Goal: Use online tool/utility: Utilize a website feature to perform a specific function

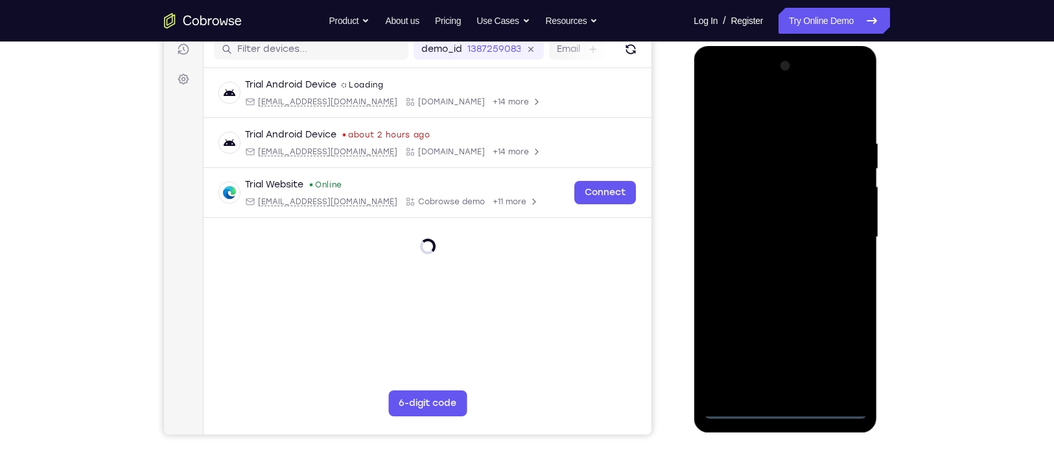
click at [779, 411] on div at bounding box center [785, 237] width 163 height 363
click at [845, 345] on div at bounding box center [785, 237] width 163 height 363
click at [770, 106] on div at bounding box center [785, 237] width 163 height 363
click at [844, 235] on div at bounding box center [785, 237] width 163 height 363
click at [773, 261] on div at bounding box center [785, 237] width 163 height 363
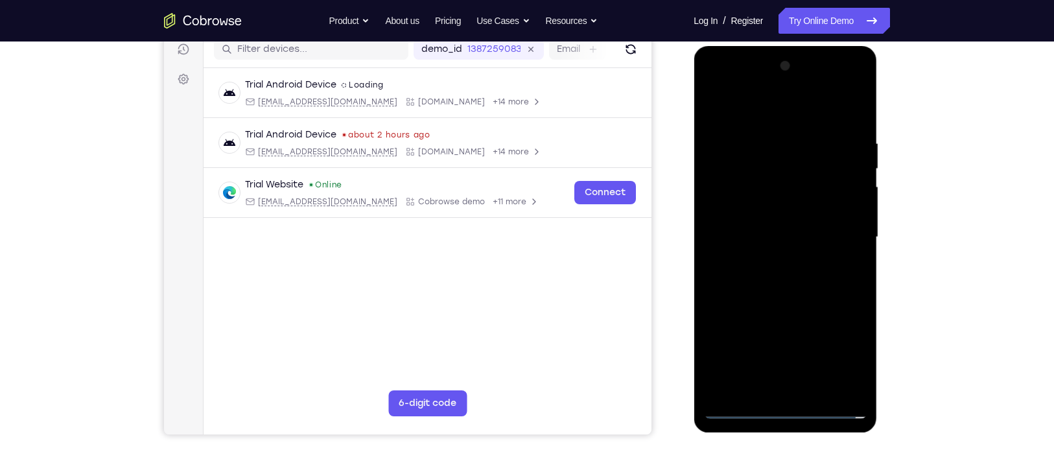
click at [783, 299] on div at bounding box center [785, 237] width 163 height 363
click at [746, 175] on div at bounding box center [785, 237] width 163 height 363
click at [755, 207] on div at bounding box center [785, 237] width 163 height 363
click at [738, 185] on div at bounding box center [785, 237] width 163 height 363
click at [774, 205] on div at bounding box center [785, 237] width 163 height 363
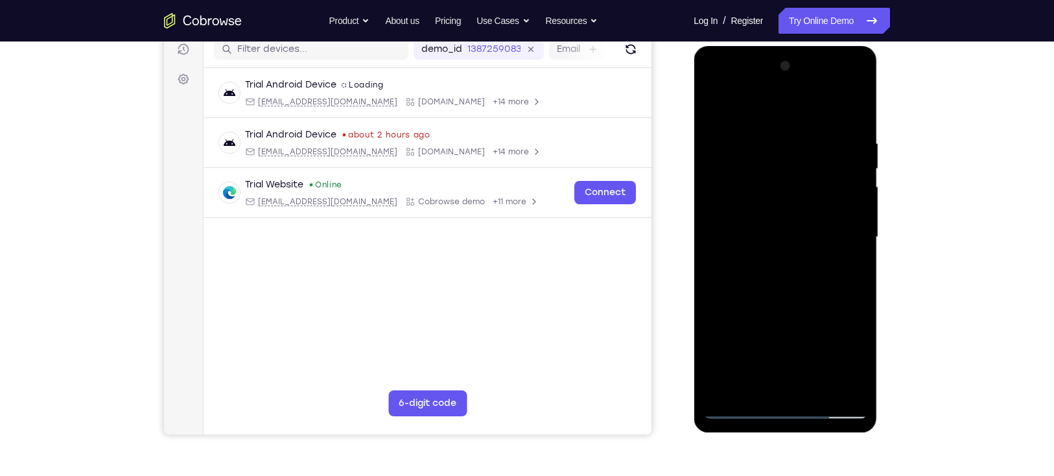
click at [795, 294] on div at bounding box center [785, 237] width 163 height 363
click at [816, 389] on div at bounding box center [785, 237] width 163 height 363
click at [795, 307] on div at bounding box center [785, 237] width 163 height 363
click at [797, 222] on div at bounding box center [785, 237] width 163 height 363
click at [761, 157] on div at bounding box center [785, 237] width 163 height 363
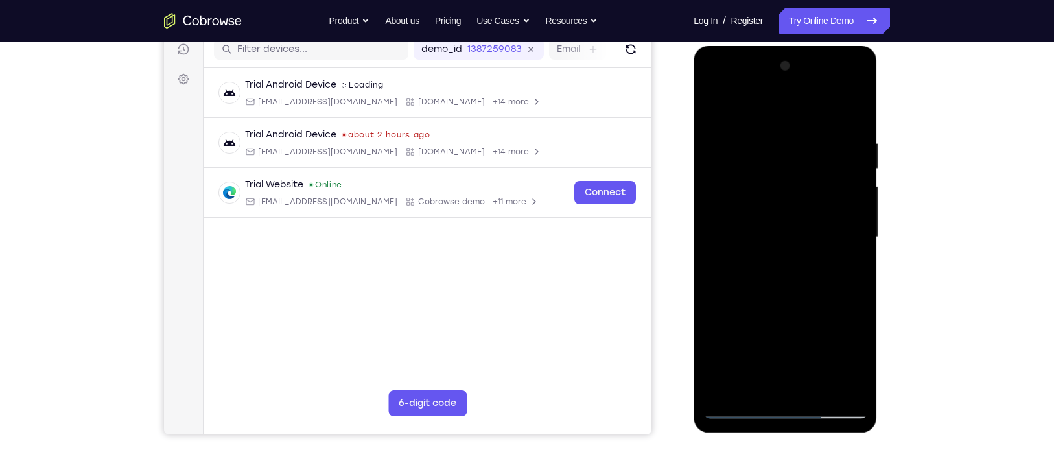
click at [803, 154] on div at bounding box center [785, 237] width 163 height 363
click at [848, 361] on div at bounding box center [785, 237] width 163 height 363
click at [854, 357] on div at bounding box center [785, 237] width 163 height 363
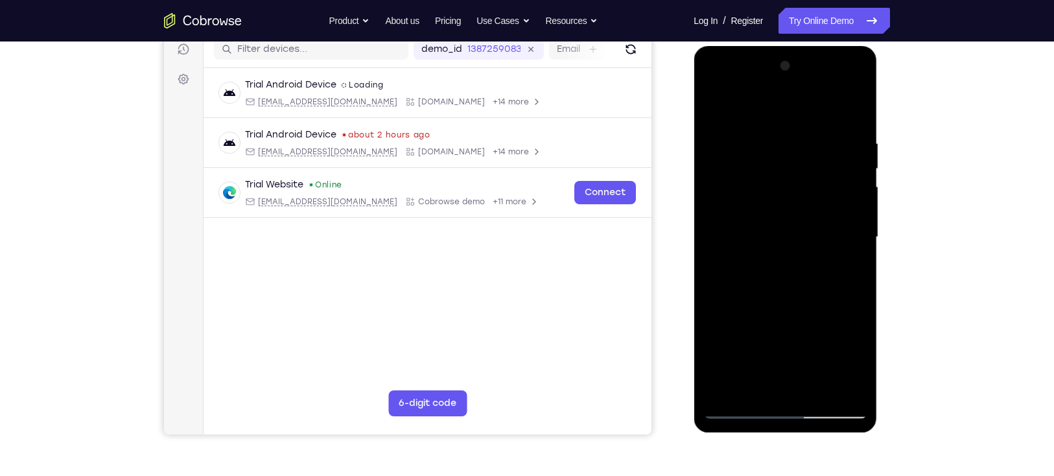
click at [852, 275] on div at bounding box center [785, 237] width 163 height 363
click at [710, 109] on div at bounding box center [785, 237] width 163 height 363
click at [717, 105] on div at bounding box center [785, 237] width 163 height 363
click at [766, 143] on div at bounding box center [785, 237] width 163 height 363
click at [852, 269] on div at bounding box center [785, 237] width 163 height 363
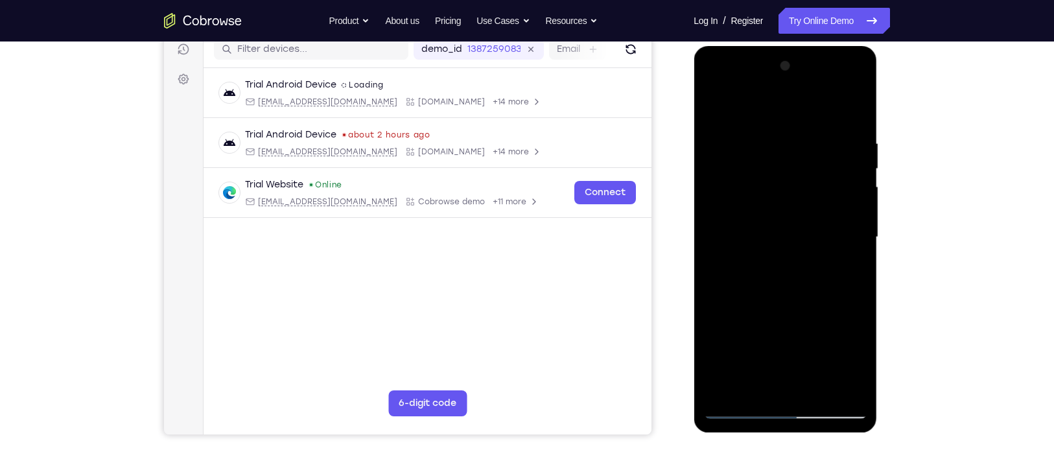
click at [857, 267] on div at bounding box center [785, 237] width 163 height 363
click at [853, 253] on div at bounding box center [785, 237] width 163 height 363
click at [851, 239] on div at bounding box center [785, 237] width 163 height 363
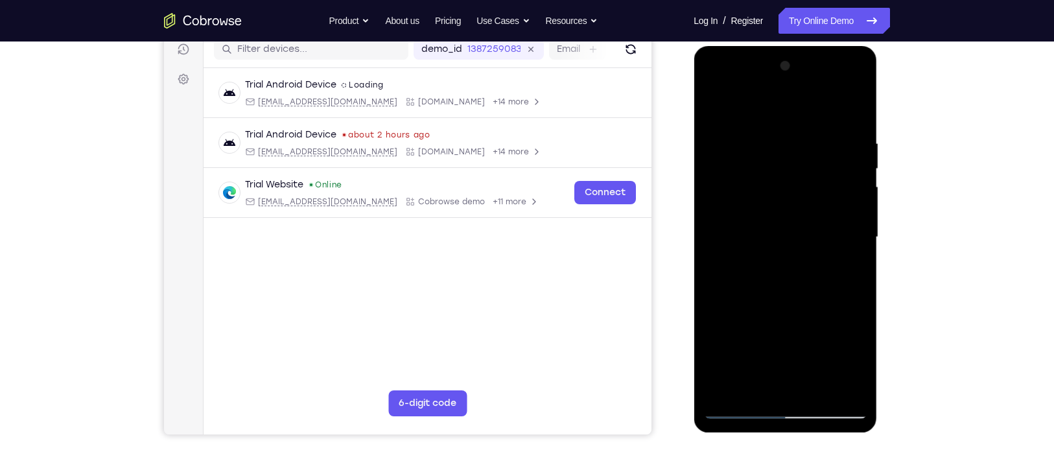
click at [846, 224] on div at bounding box center [785, 237] width 163 height 363
click at [851, 111] on div at bounding box center [785, 237] width 163 height 363
